Goal: Information Seeking & Learning: Learn about a topic

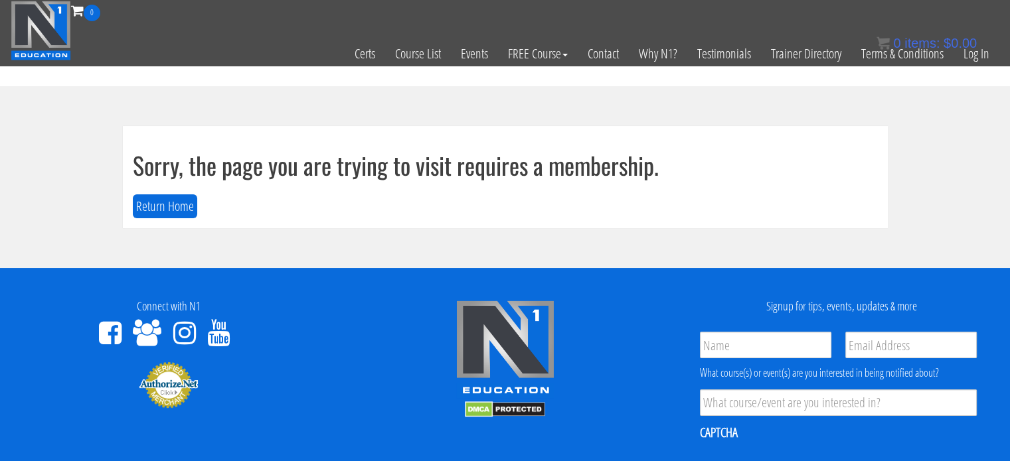
scroll to position [5, 0]
click at [980, 56] on link "Log In" at bounding box center [976, 53] width 46 height 65
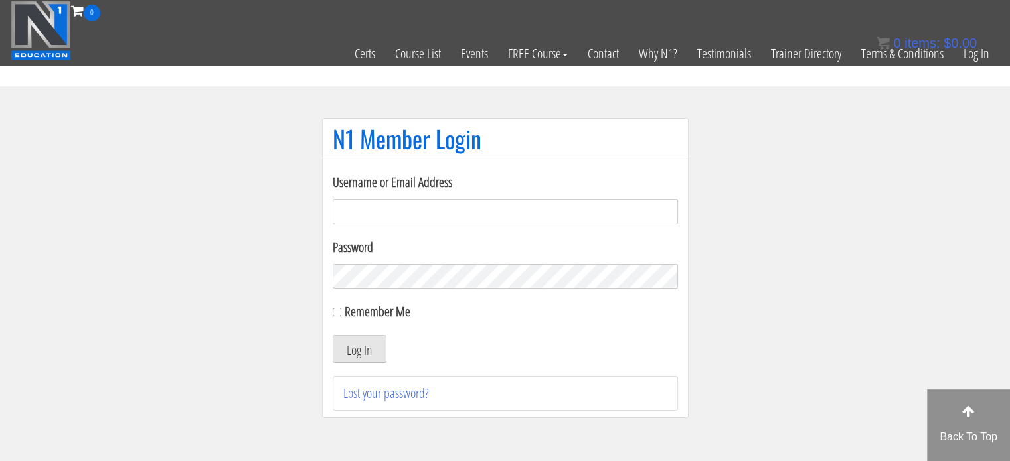
click at [422, 218] on input "Username or Email Address" at bounding box center [505, 211] width 345 height 25
type input "jamesphysiquecraft@gmail.com"
click at [333, 335] on button "Log In" at bounding box center [360, 349] width 54 height 28
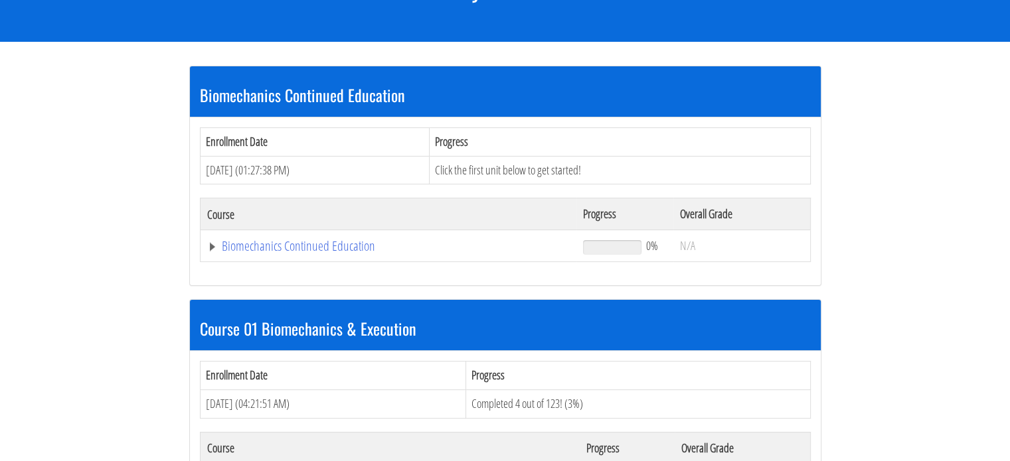
scroll to position [215, 0]
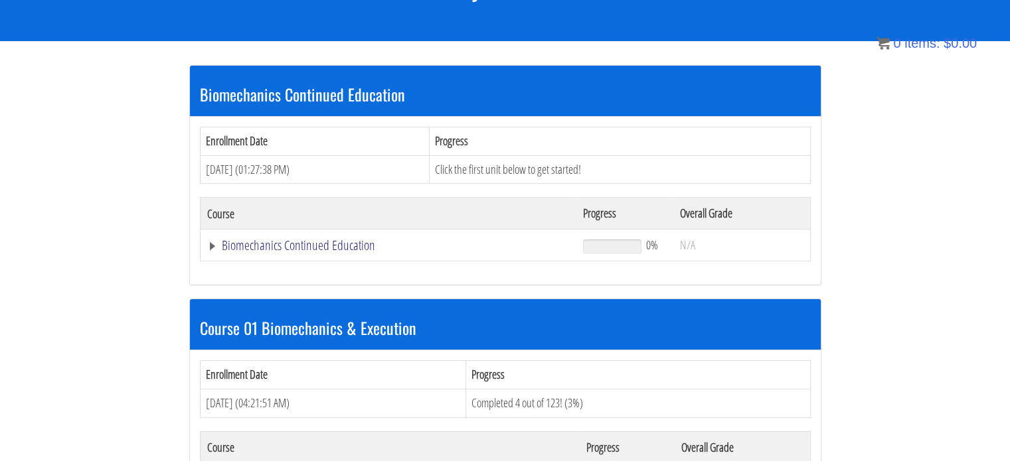
click at [214, 246] on link "Biomechanics Continued Education" at bounding box center [388, 245] width 363 height 13
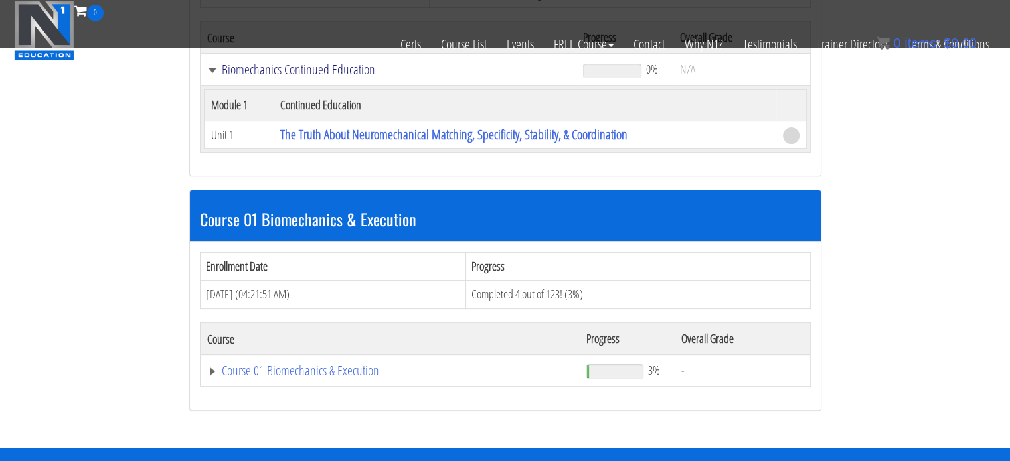
scroll to position [308, 0]
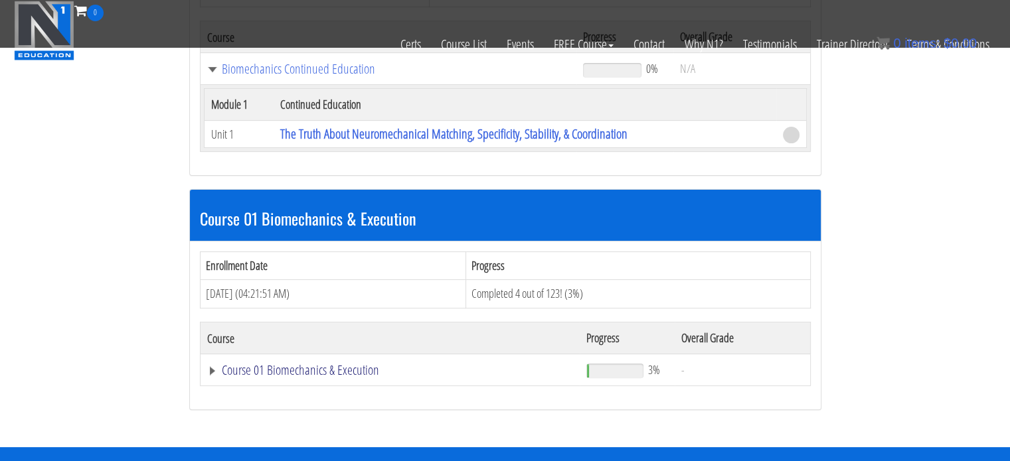
click at [215, 76] on link "Course 01 Biomechanics & Execution" at bounding box center [388, 68] width 363 height 13
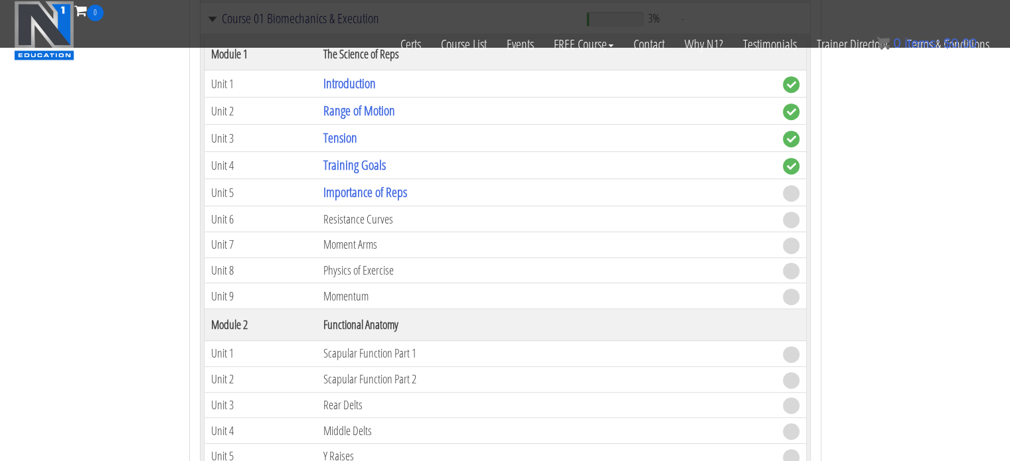
scroll to position [661, 0]
